Goal: Information Seeking & Learning: Learn about a topic

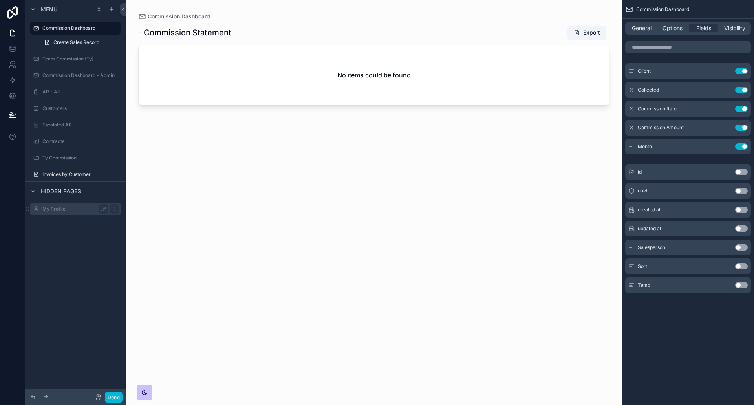
click at [46, 214] on div "My Profile" at bounding box center [75, 209] width 88 height 13
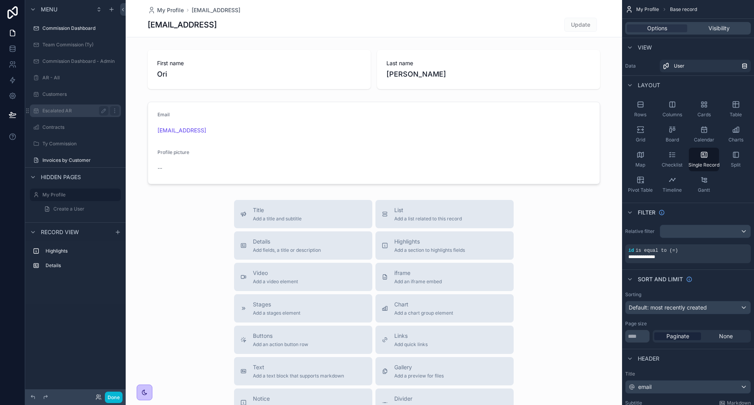
click at [60, 114] on div "Escalated AR" at bounding box center [75, 110] width 66 height 9
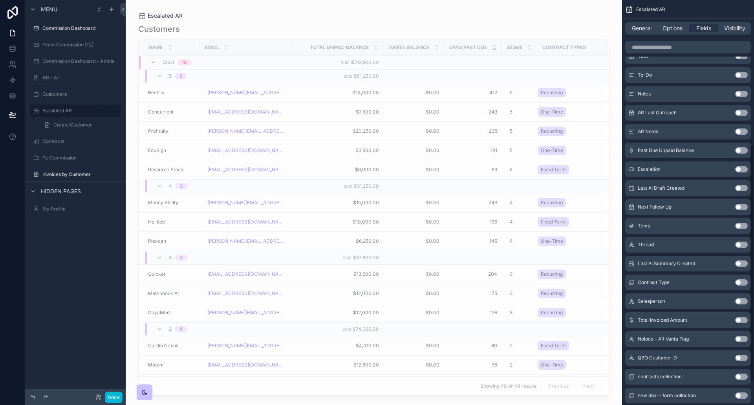
scroll to position [208, 0]
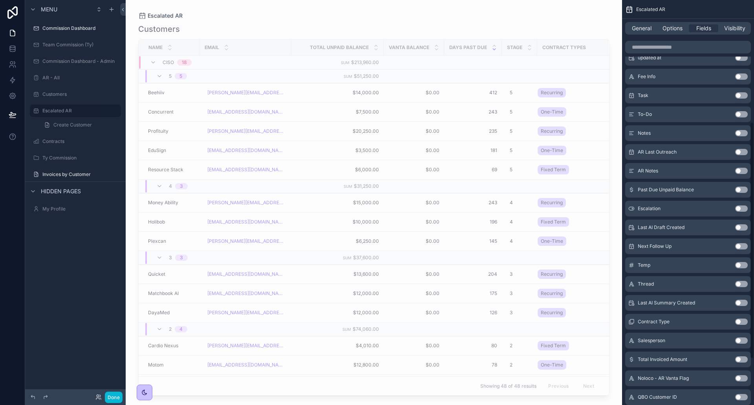
click at [739, 189] on button "Use setting" at bounding box center [741, 189] width 13 height 6
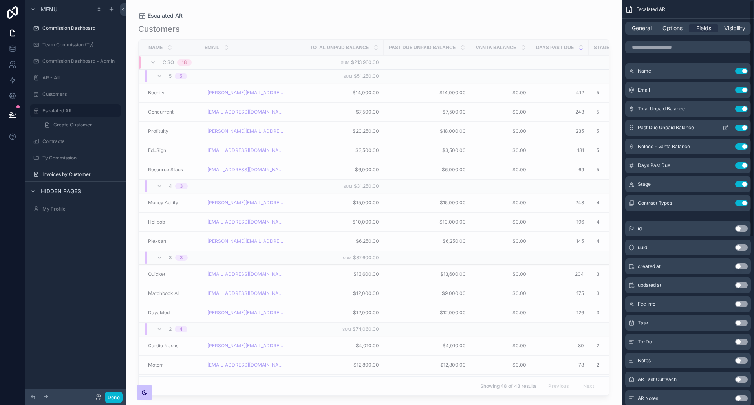
click at [724, 126] on icon "scrollable content" at bounding box center [725, 127] width 6 height 6
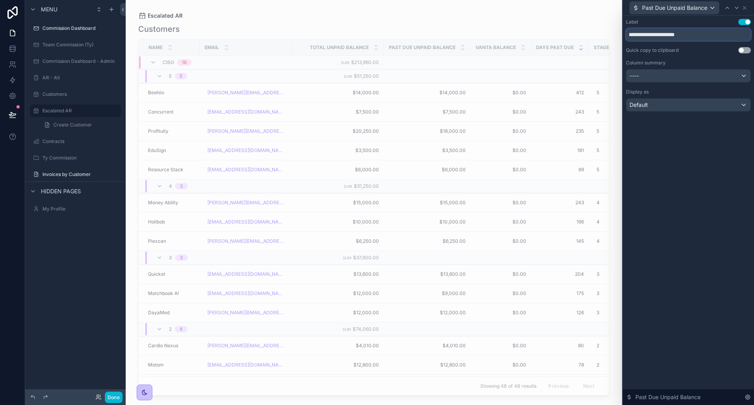
click at [655, 37] on input "**********" at bounding box center [688, 34] width 125 height 13
type input "**********"
click at [646, 77] on div "----" at bounding box center [688, 75] width 124 height 13
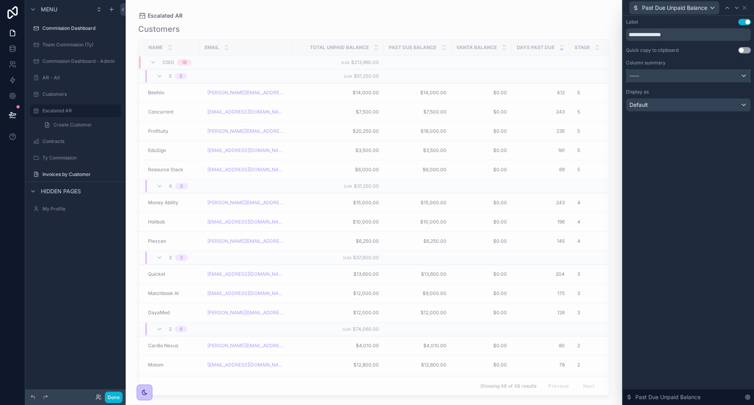
click at [646, 78] on div "----" at bounding box center [688, 75] width 124 height 13
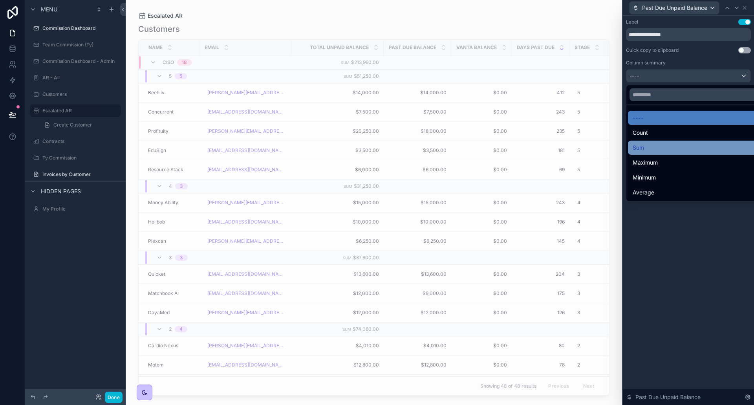
click at [652, 143] on div "Sum" at bounding box center [697, 147] width 130 height 9
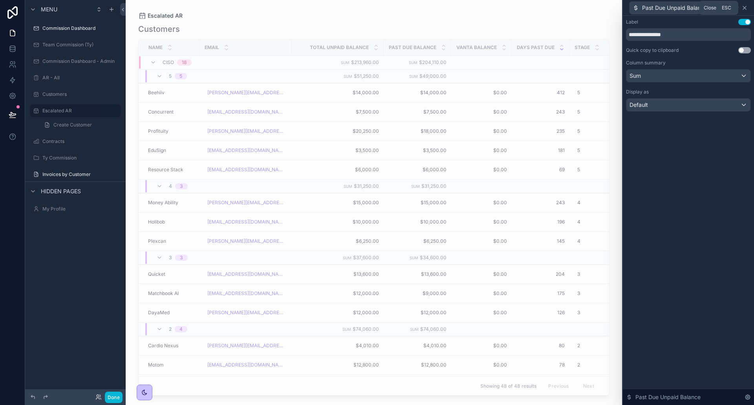
click at [744, 10] on icon at bounding box center [744, 8] width 6 height 6
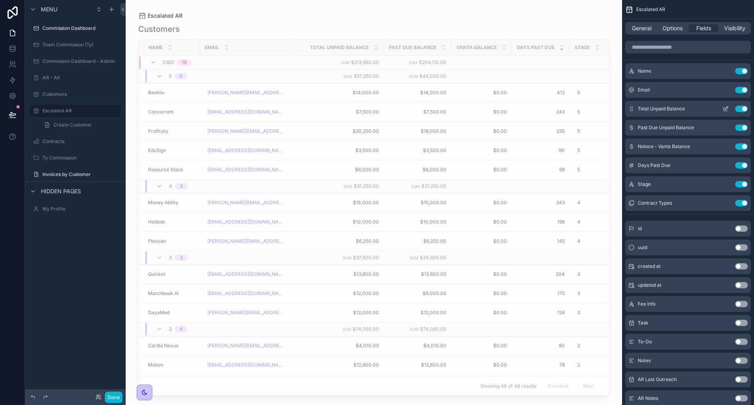
click at [725, 112] on div "Total Unpaid Balance Use setting" at bounding box center [688, 109] width 126 height 16
click at [724, 108] on icon "scrollable content" at bounding box center [725, 109] width 6 height 6
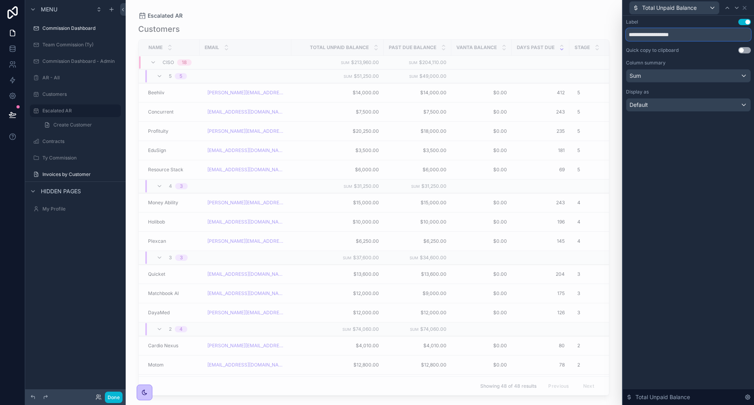
click at [632, 34] on input "**********" at bounding box center [688, 34] width 125 height 13
click at [639, 36] on input "**********" at bounding box center [688, 34] width 125 height 13
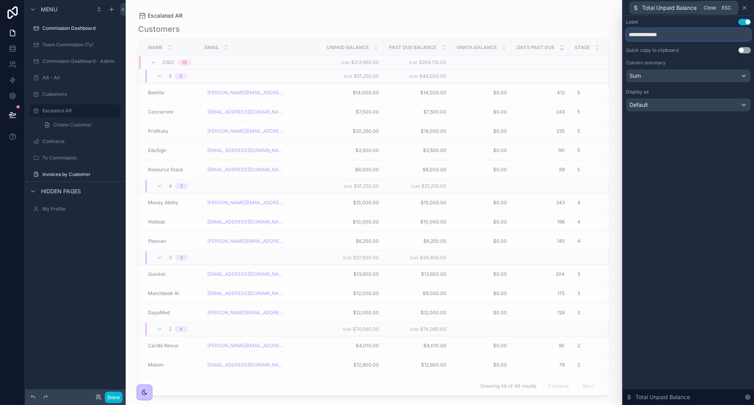
type input "**********"
click at [745, 11] on icon at bounding box center [744, 8] width 6 height 6
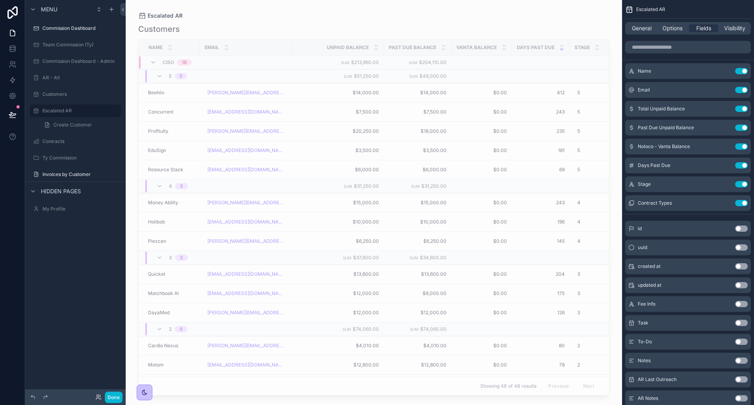
click at [327, 44] on div "scrollable content" at bounding box center [374, 197] width 496 height 395
click at [96, 396] on icon at bounding box center [98, 397] width 6 height 6
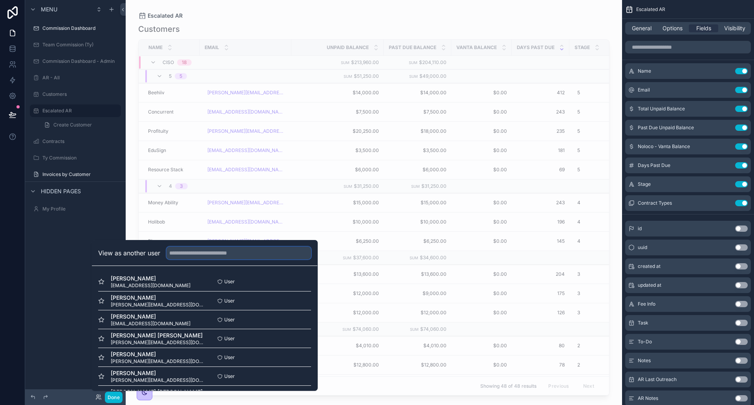
click at [194, 256] on input "text" at bounding box center [238, 252] width 144 height 13
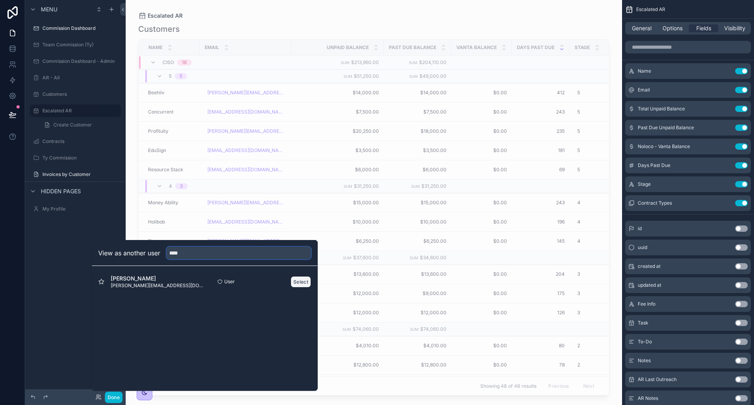
type input "****"
click at [296, 280] on button "Select" at bounding box center [300, 281] width 20 height 11
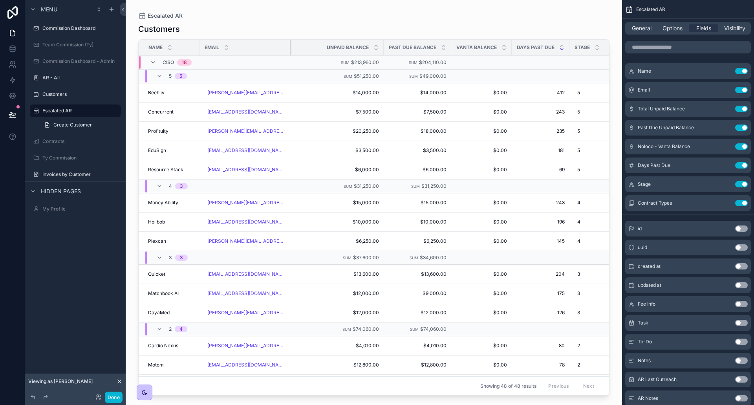
click at [290, 46] on div "scrollable content" at bounding box center [291, 48] width 3 height 16
drag, startPoint x: 285, startPoint y: 46, endPoint x: 249, endPoint y: 48, distance: 36.2
click at [249, 48] on div "Email" at bounding box center [245, 47] width 91 height 15
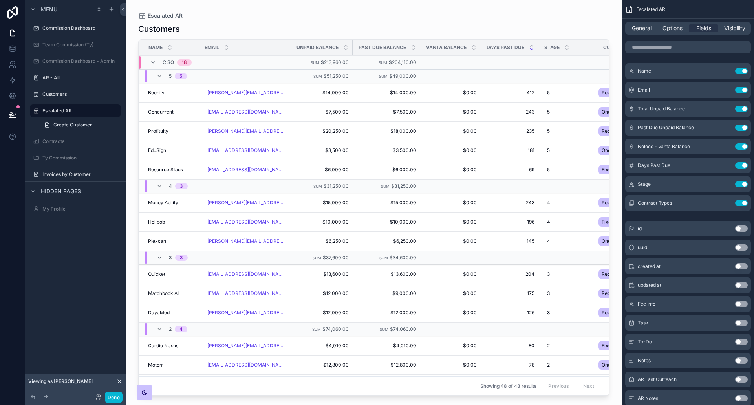
drag, startPoint x: 383, startPoint y: 49, endPoint x: 397, endPoint y: 38, distance: 18.0
click at [308, 51] on th "Unpaid Balance" at bounding box center [322, 48] width 62 height 16
drag, startPoint x: 420, startPoint y: 46, endPoint x: 396, endPoint y: 45, distance: 24.0
click at [396, 45] on th "Past Due Balance" at bounding box center [387, 48] width 68 height 16
drag, startPoint x: 537, startPoint y: 48, endPoint x: 500, endPoint y: 48, distance: 36.5
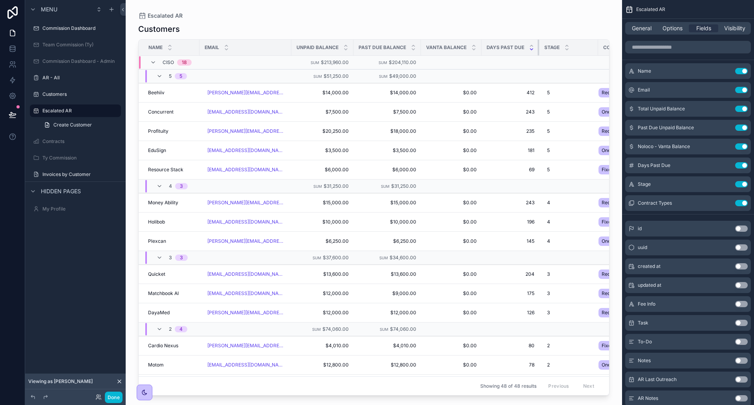
click at [500, 48] on th "Days Past Due" at bounding box center [510, 48] width 58 height 16
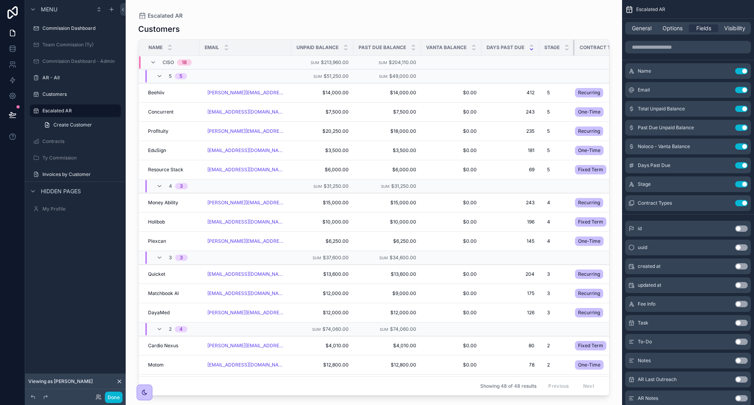
drag, startPoint x: 595, startPoint y: 47, endPoint x: 549, endPoint y: 48, distance: 46.3
click at [549, 48] on th "Stage" at bounding box center [556, 48] width 35 height 16
click at [642, 27] on span "General" at bounding box center [641, 28] width 20 height 8
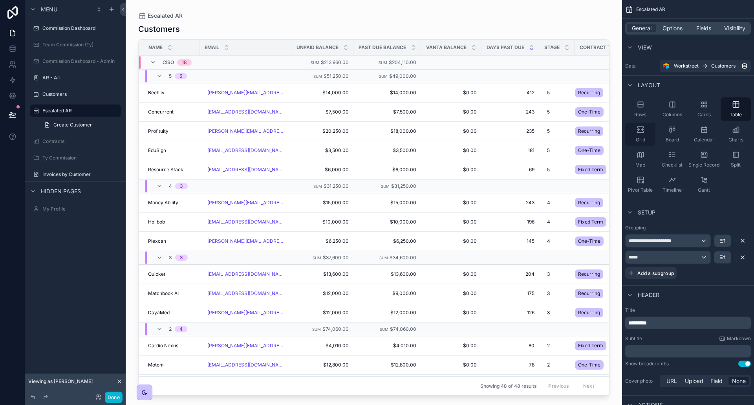
click at [643, 132] on icon "scrollable content" at bounding box center [640, 130] width 8 height 8
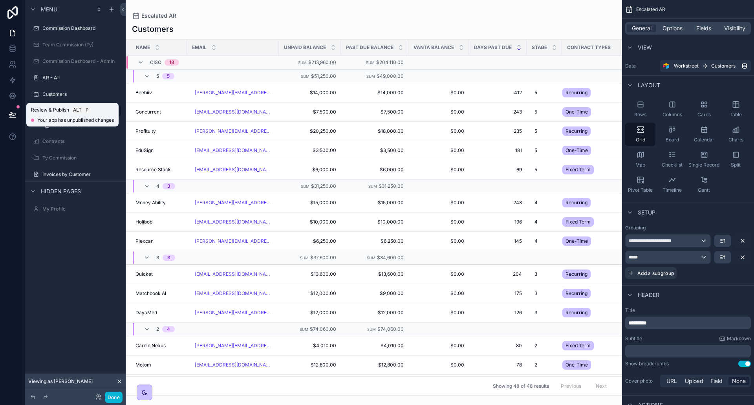
click at [16, 113] on icon at bounding box center [13, 115] width 8 height 8
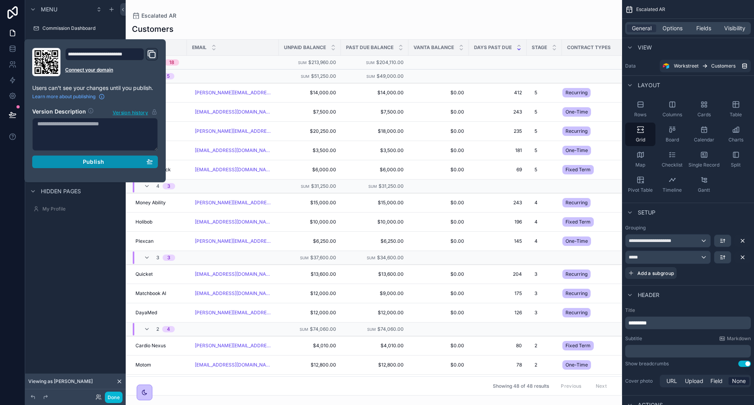
click at [144, 161] on div "Publish" at bounding box center [94, 161] width 115 height 7
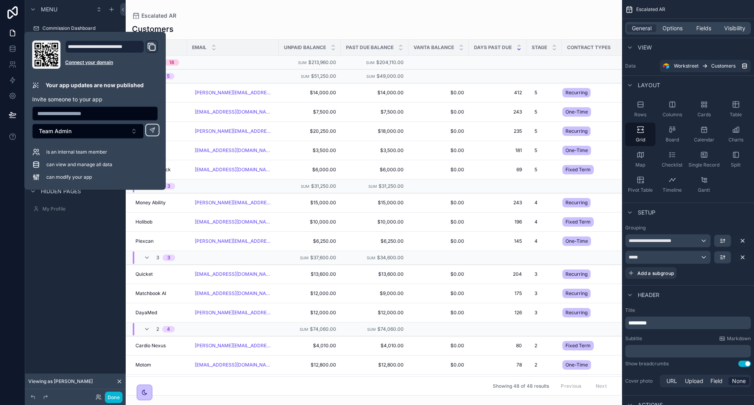
click at [54, 248] on div "Menu Commission Dashboard Team Commission (Ty) Commission Dashboard - Admin AR …" at bounding box center [75, 197] width 100 height 395
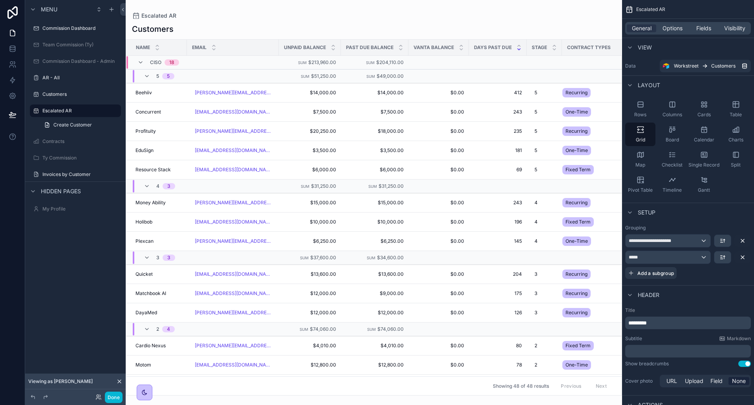
click at [248, 9] on div "Escalated AR Customers Name Email Unpaid Balance Past Due Balance Vanta Balance…" at bounding box center [374, 197] width 496 height 395
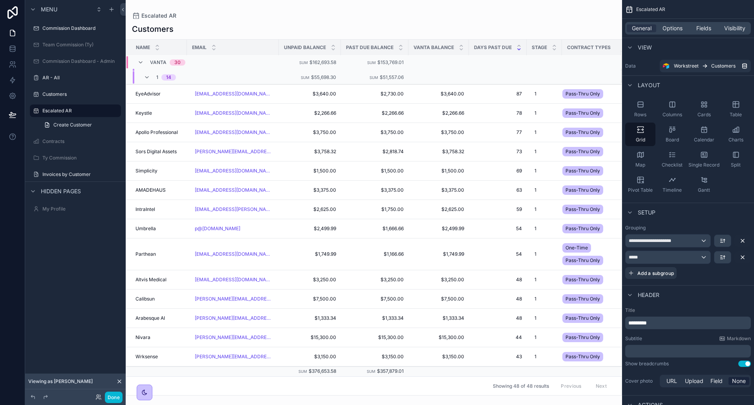
scroll to position [824, 0]
click at [673, 29] on span "Options" at bounding box center [672, 28] width 20 height 8
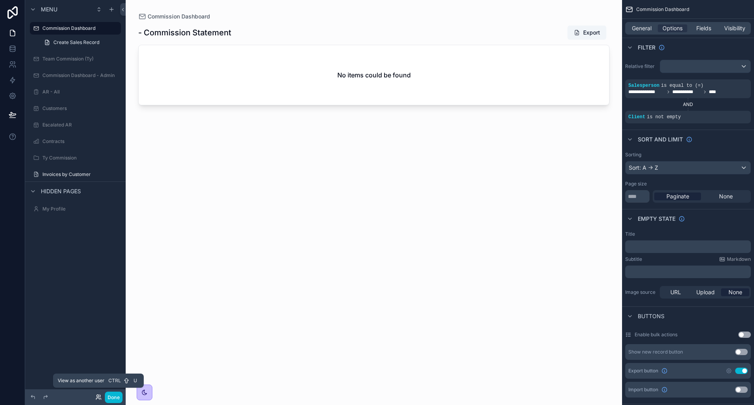
click at [99, 397] on icon at bounding box center [98, 397] width 6 height 6
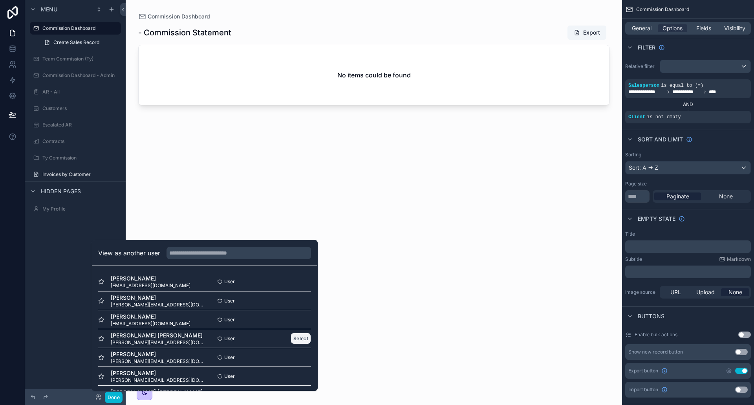
click at [290, 340] on button "Select" at bounding box center [300, 337] width 20 height 11
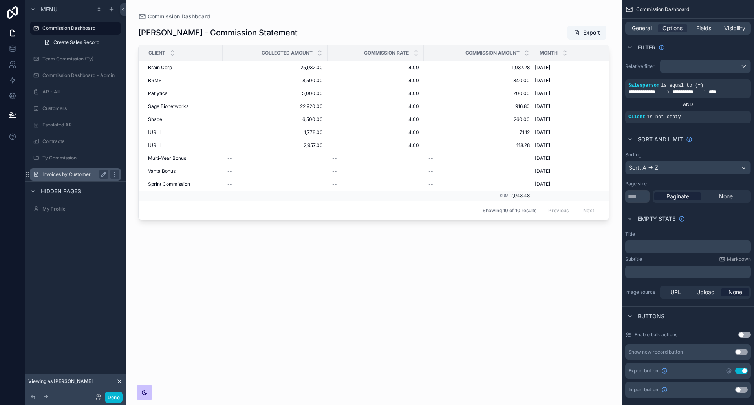
click at [75, 171] on label "Invoices by Customer" at bounding box center [73, 174] width 63 height 6
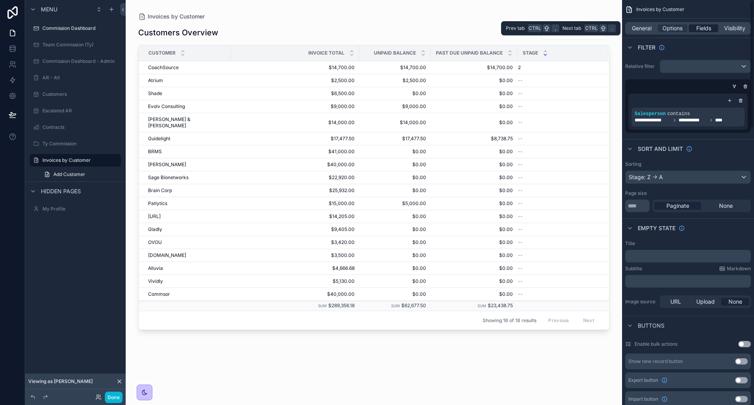
click at [698, 27] on span "Fields" at bounding box center [703, 28] width 15 height 8
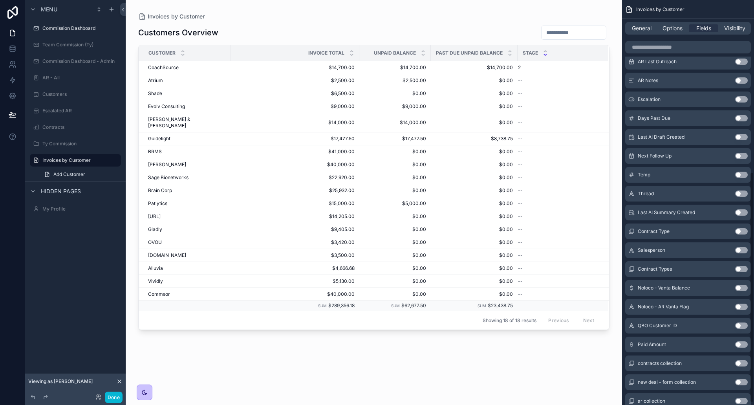
scroll to position [306, 0]
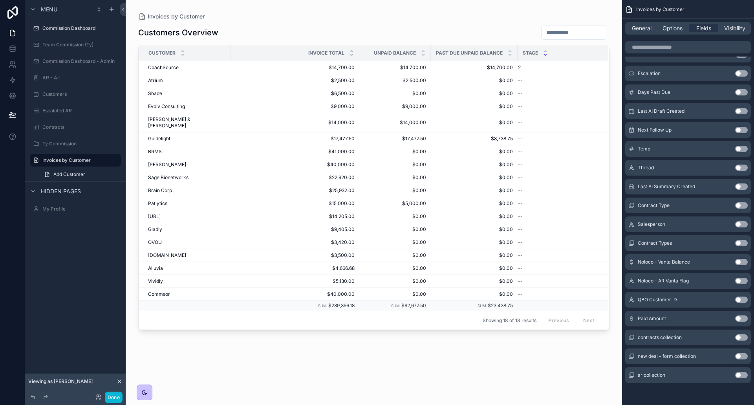
click at [741, 319] on button "Use setting" at bounding box center [741, 318] width 13 height 6
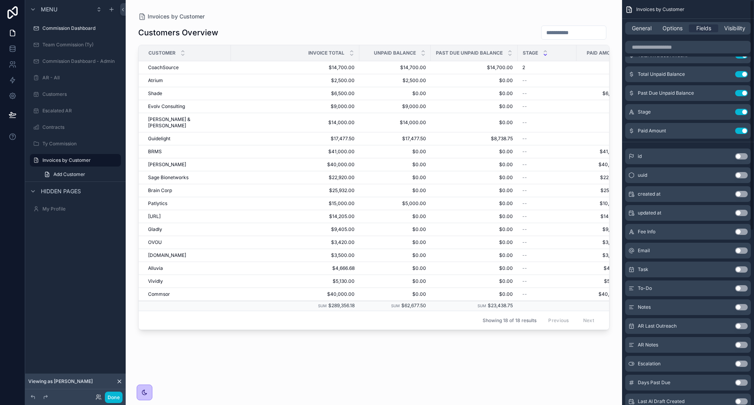
scroll to position [0, 0]
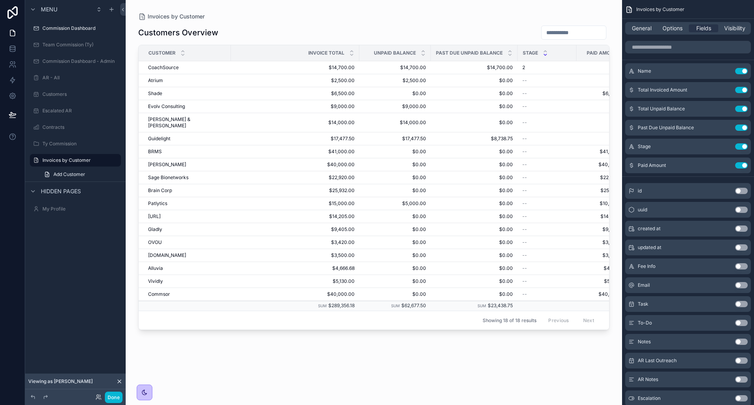
drag, startPoint x: 527, startPoint y: 324, endPoint x: 577, endPoint y: 328, distance: 50.0
click at [577, 328] on div "scrollable content" at bounding box center [374, 197] width 496 height 395
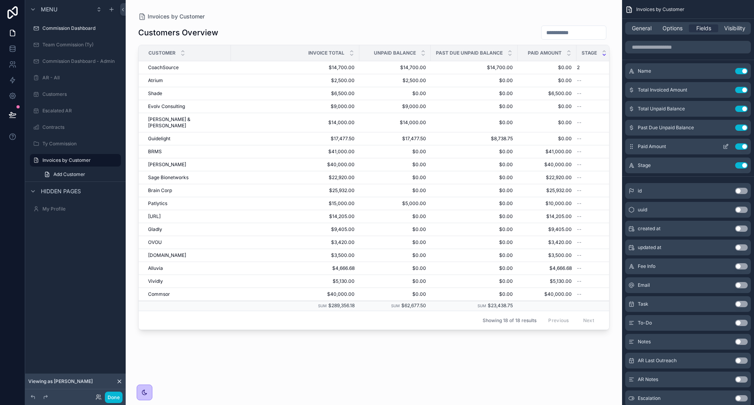
click at [739, 146] on button "Use setting" at bounding box center [741, 146] width 13 height 6
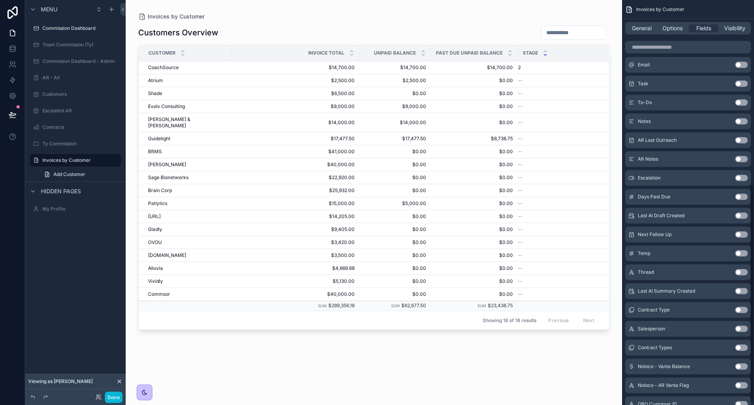
scroll to position [343, 0]
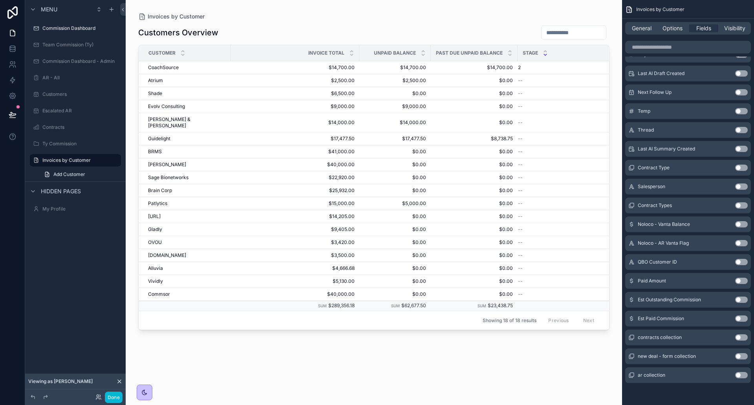
click at [739, 300] on button "Use setting" at bounding box center [741, 299] width 13 height 6
click at [741, 317] on button "Use setting" at bounding box center [741, 318] width 13 height 6
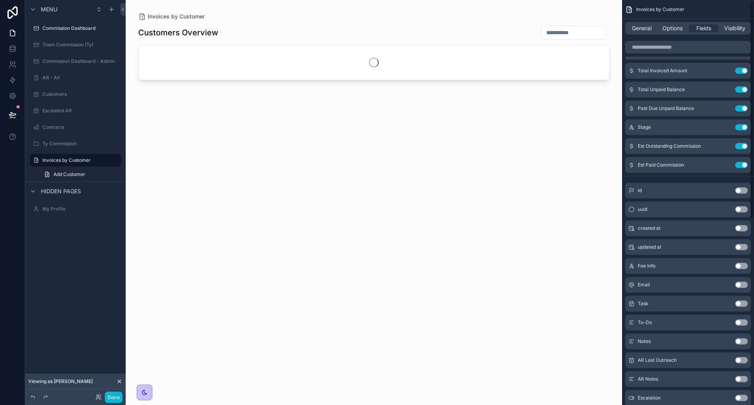
scroll to position [0, 0]
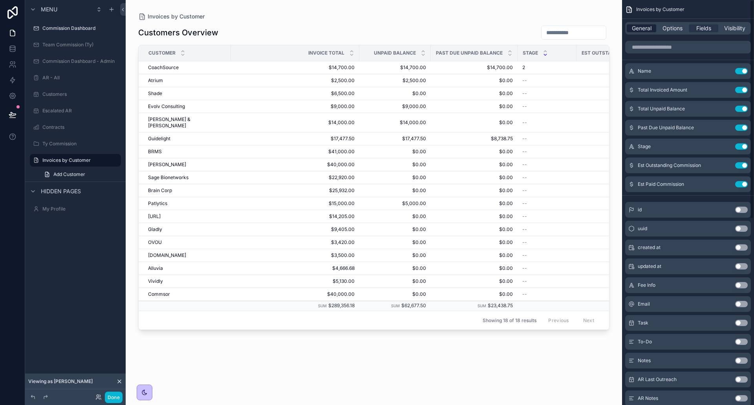
click at [643, 29] on span "General" at bounding box center [641, 28] width 20 height 8
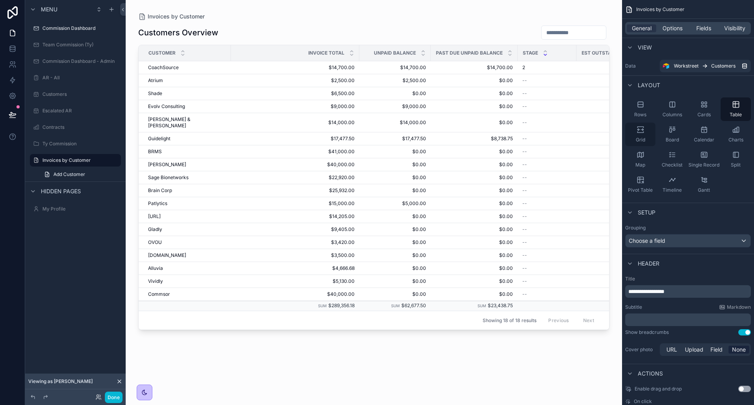
click at [647, 128] on div "Grid" at bounding box center [640, 134] width 30 height 24
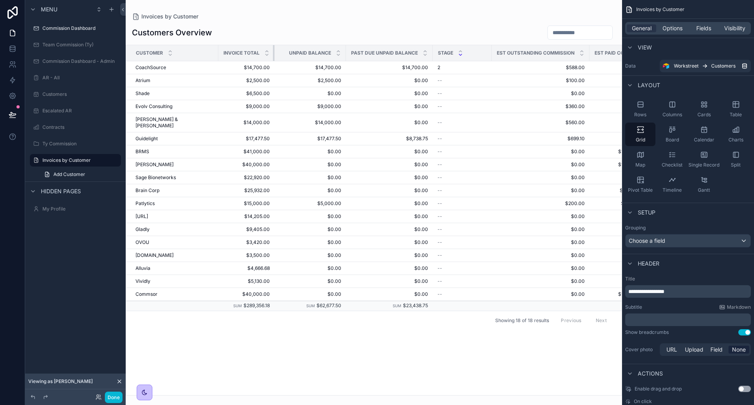
drag, startPoint x: 339, startPoint y: 50, endPoint x: 236, endPoint y: 58, distance: 103.2
click at [236, 58] on th "Invoice Total" at bounding box center [246, 53] width 56 height 16
drag, startPoint x: 267, startPoint y: 53, endPoint x: 270, endPoint y: 56, distance: 4.4
click at [270, 56] on tr "Customer Invoice Total Unpaid Balance Past Due Unpaid Balance Stage Est Outstan…" at bounding box center [388, 53] width 525 height 16
drag, startPoint x: 266, startPoint y: 52, endPoint x: 273, endPoint y: 53, distance: 6.8
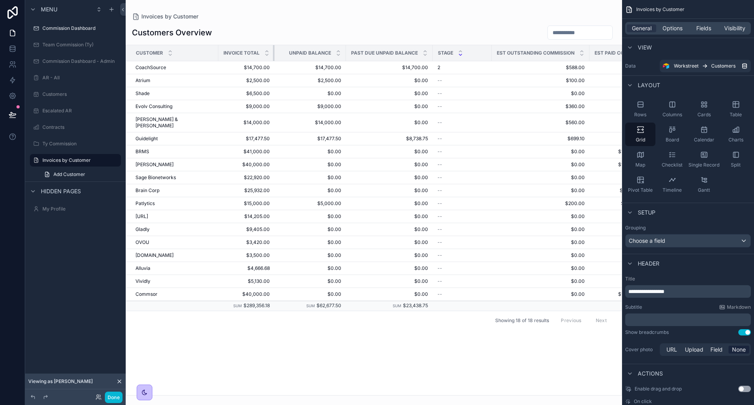
click at [275, 53] on tr "Customer Invoice Total Unpaid Balance Past Due Unpaid Balance Stage Est Outstan…" at bounding box center [388, 53] width 525 height 16
drag, startPoint x: 266, startPoint y: 51, endPoint x: 281, endPoint y: 52, distance: 14.9
click at [281, 52] on tr "Customer Invoice Total Unpaid Balance Past Due Unpaid Balance Stage Est Outstan…" at bounding box center [388, 53] width 525 height 16
click at [674, 31] on span "Options" at bounding box center [672, 28] width 20 height 8
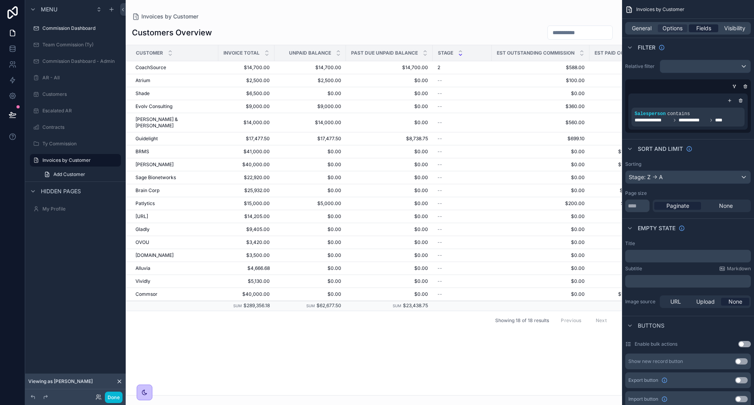
click at [707, 32] on span "Fields" at bounding box center [703, 28] width 15 height 8
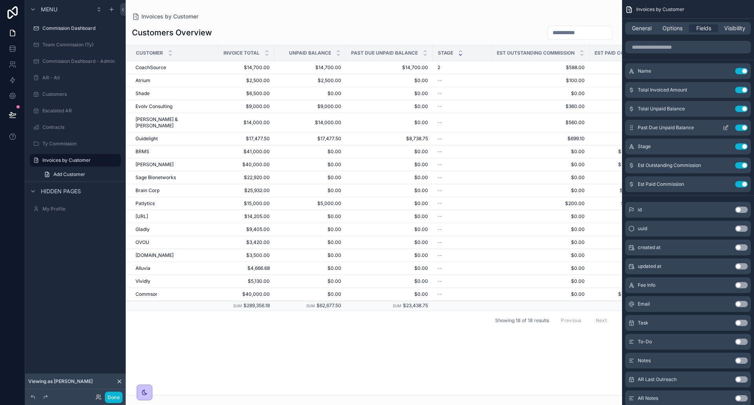
click at [725, 126] on icon "scrollable content" at bounding box center [725, 127] width 6 height 6
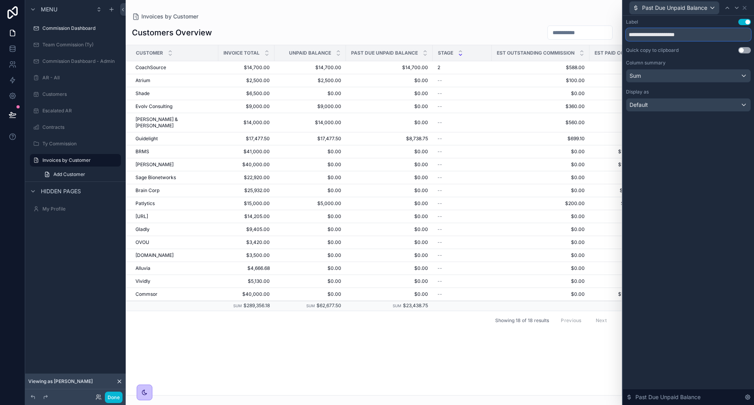
click at [659, 38] on input "**********" at bounding box center [688, 34] width 125 height 13
click at [660, 38] on input "**********" at bounding box center [688, 34] width 125 height 13
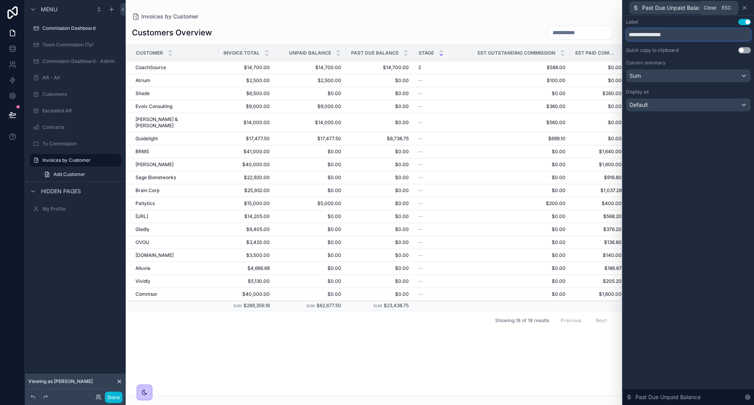
type input "**********"
click at [743, 7] on icon at bounding box center [744, 8] width 6 height 6
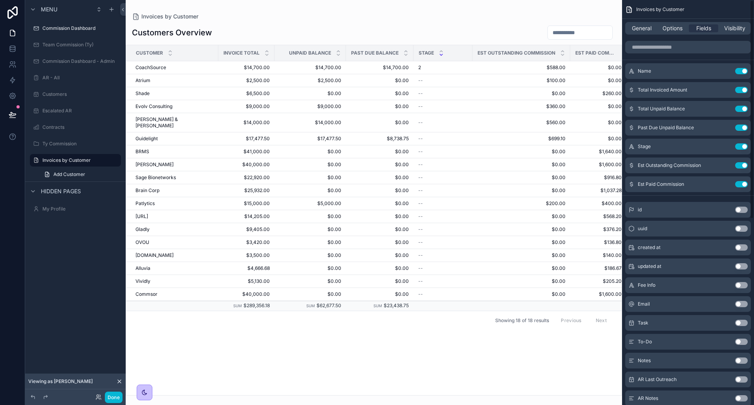
click at [474, 25] on div "Customers Overview" at bounding box center [374, 32] width 484 height 15
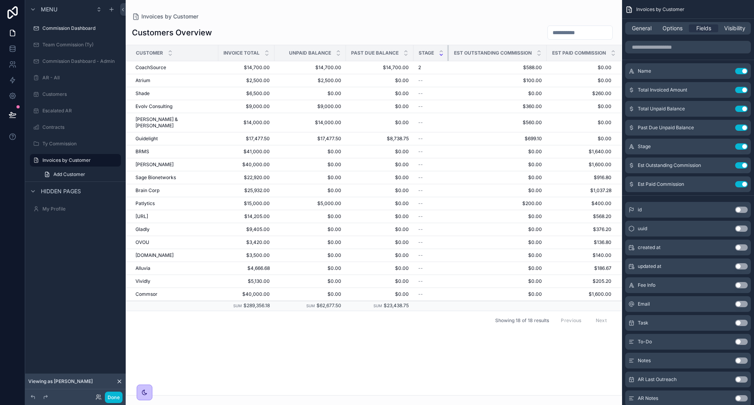
drag, startPoint x: 463, startPoint y: 50, endPoint x: 438, endPoint y: 49, distance: 25.9
click at [438, 49] on th "Stage" at bounding box center [430, 53] width 35 height 16
drag, startPoint x: 538, startPoint y: 54, endPoint x: 522, endPoint y: 53, distance: 16.9
click at [522, 53] on th "Est Outstanding Commission" at bounding box center [498, 53] width 98 height 16
click at [726, 165] on icon "scrollable content" at bounding box center [725, 165] width 6 height 6
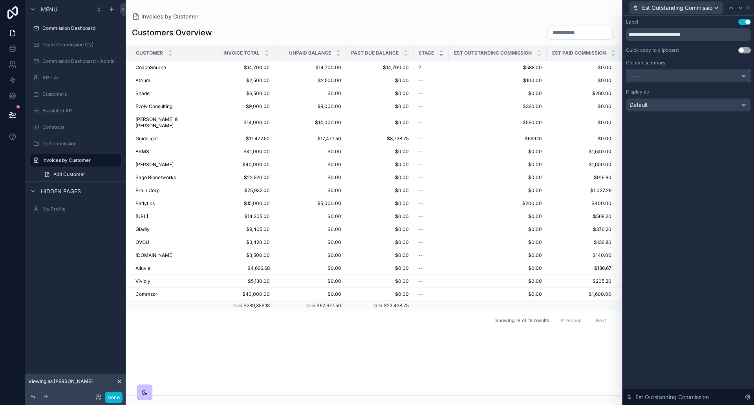
click at [678, 76] on div "----" at bounding box center [688, 75] width 124 height 13
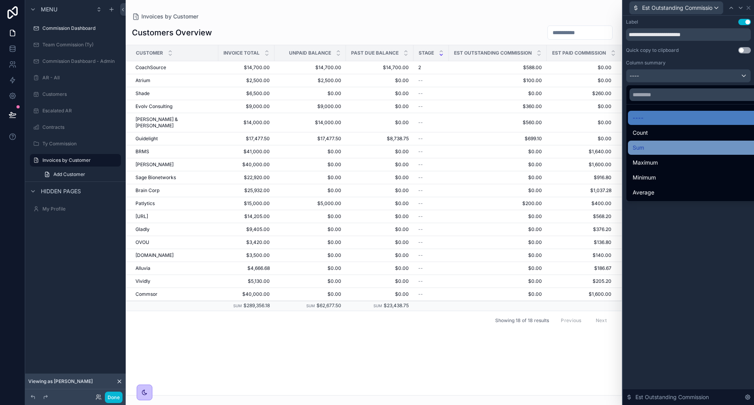
click at [658, 143] on div "Sum" at bounding box center [697, 147] width 130 height 9
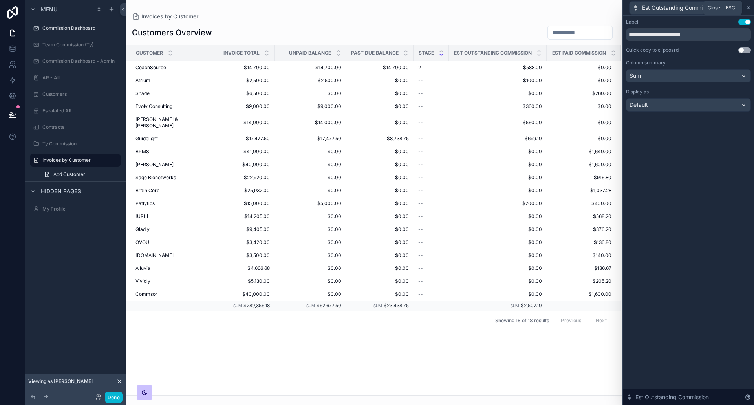
click at [749, 8] on icon at bounding box center [748, 8] width 6 height 6
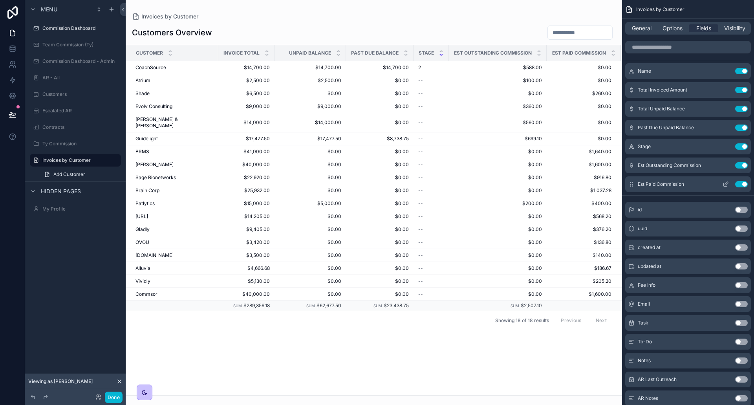
click at [724, 184] on icon "scrollable content" at bounding box center [725, 183] width 3 height 3
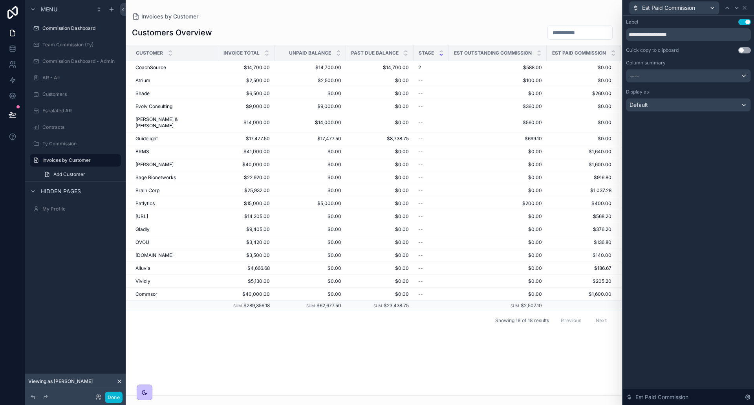
click at [695, 83] on div "**********" at bounding box center [688, 65] width 125 height 93
click at [692, 73] on div "----" at bounding box center [688, 75] width 124 height 13
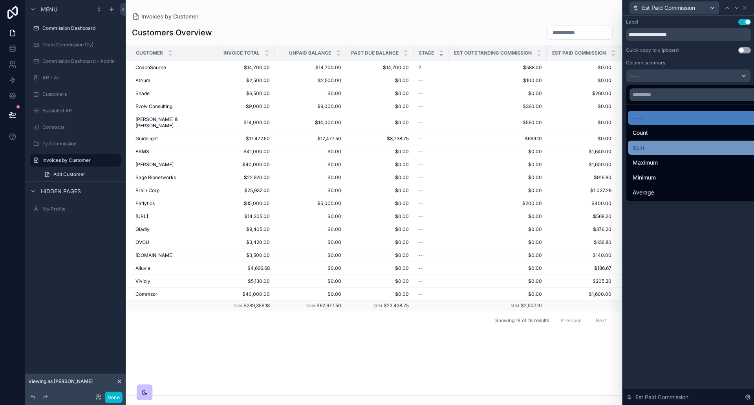
click at [670, 144] on div "Sum" at bounding box center [697, 147] width 130 height 9
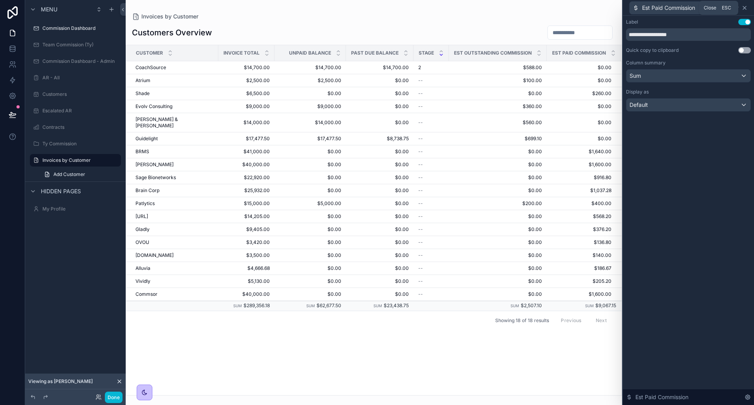
click at [745, 6] on icon at bounding box center [744, 8] width 6 height 6
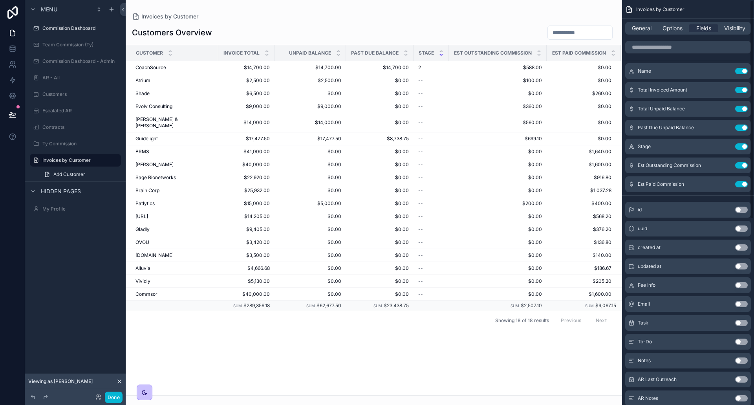
click at [565, 361] on div "Customer Invoice Total Unpaid Balance Past Due Balance Stage Est Outstanding Co…" at bounding box center [373, 220] width 495 height 350
